Goal: Information Seeking & Learning: Learn about a topic

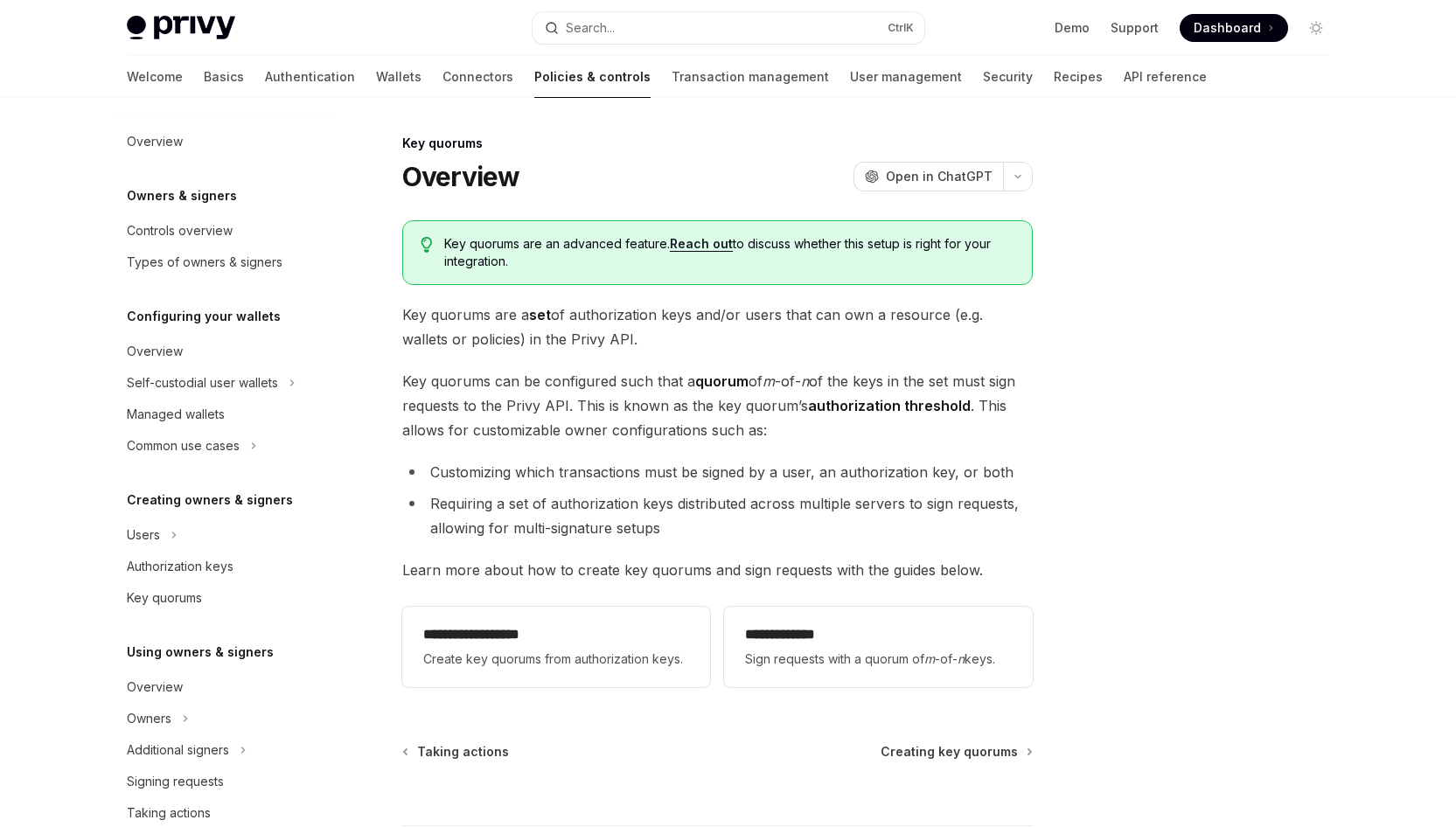
scroll to position [404, 0]
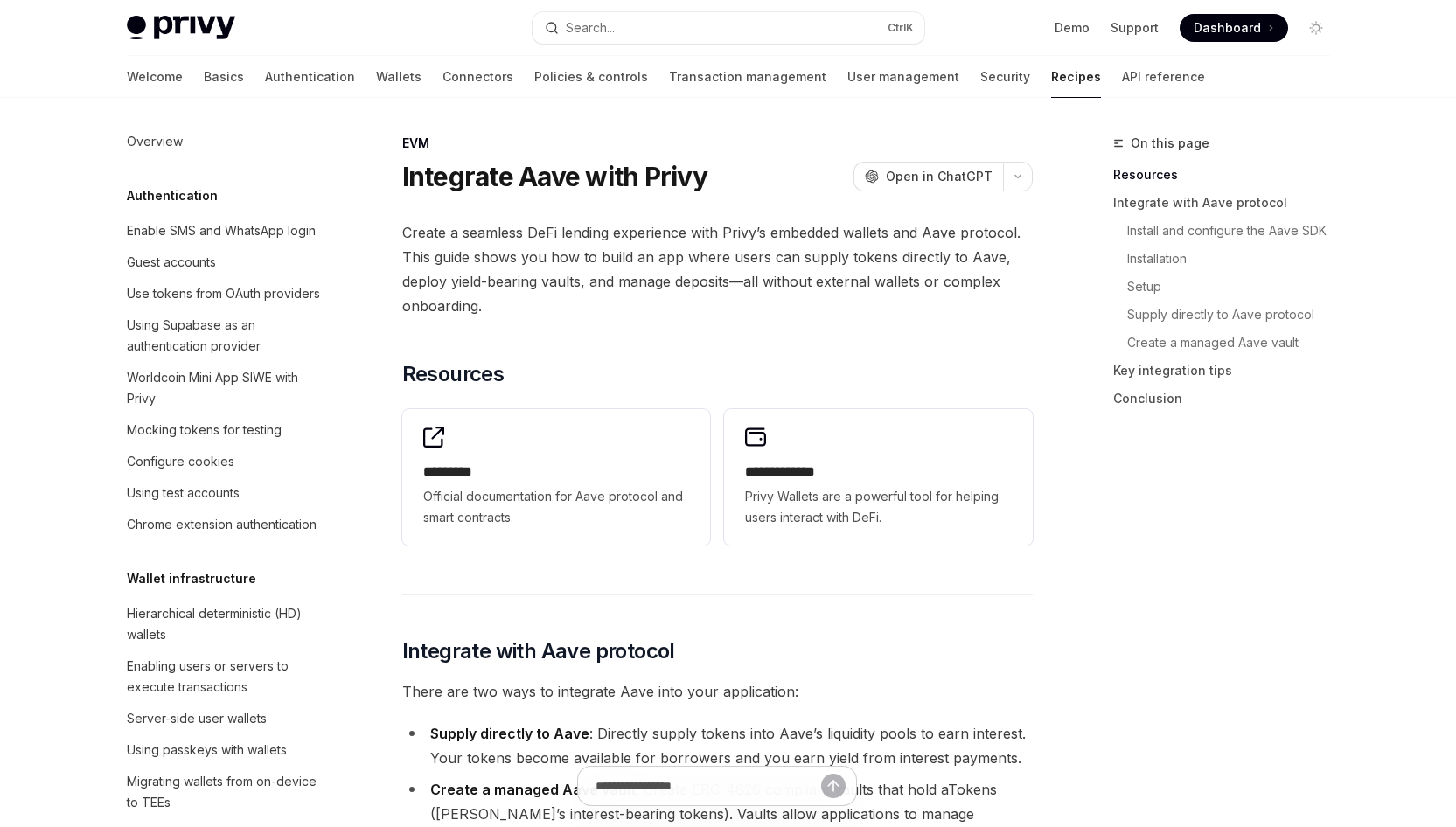
scroll to position [2470, 0]
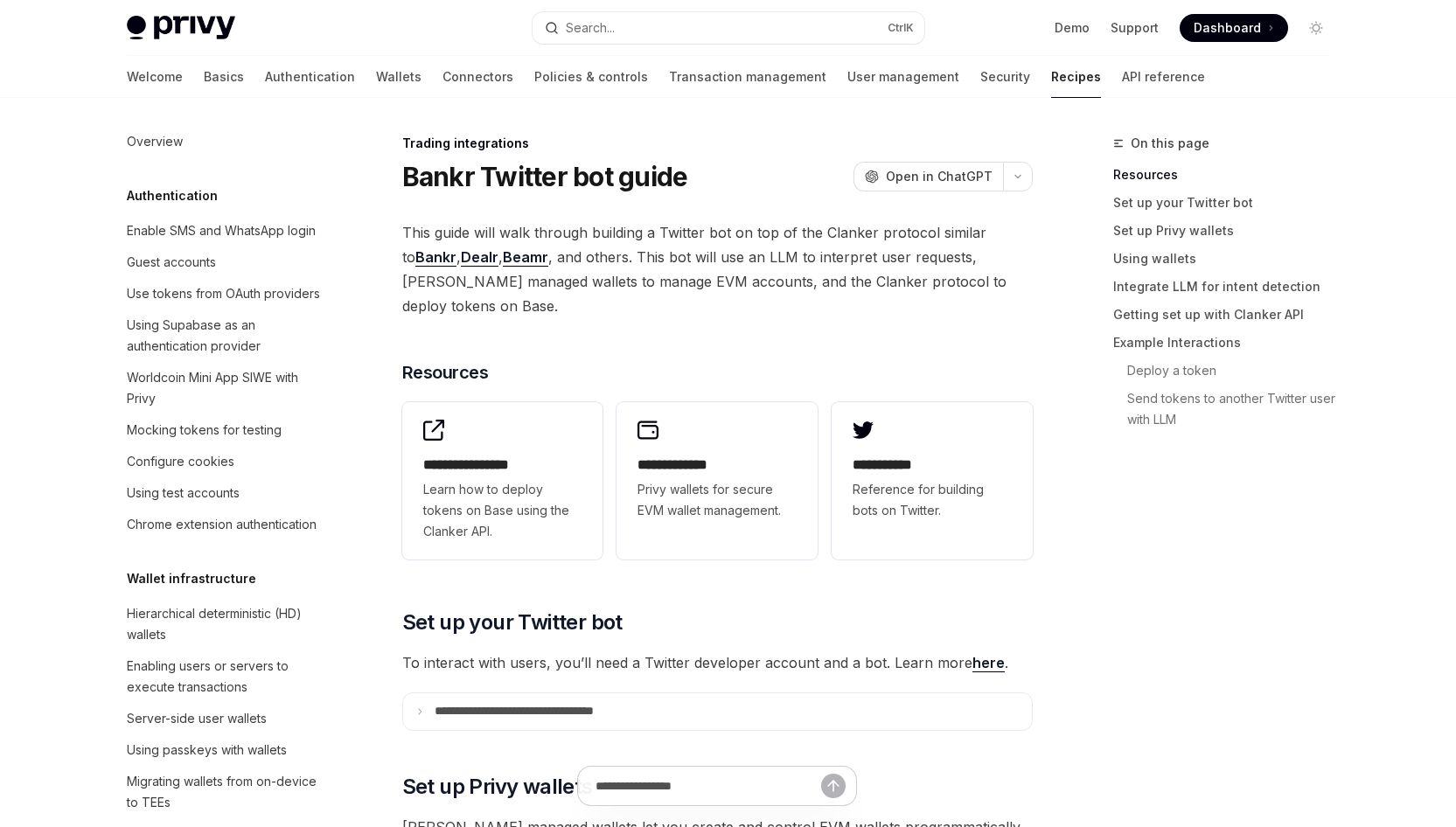
scroll to position [1762, 0]
